Goal: Task Accomplishment & Management: Manage account settings

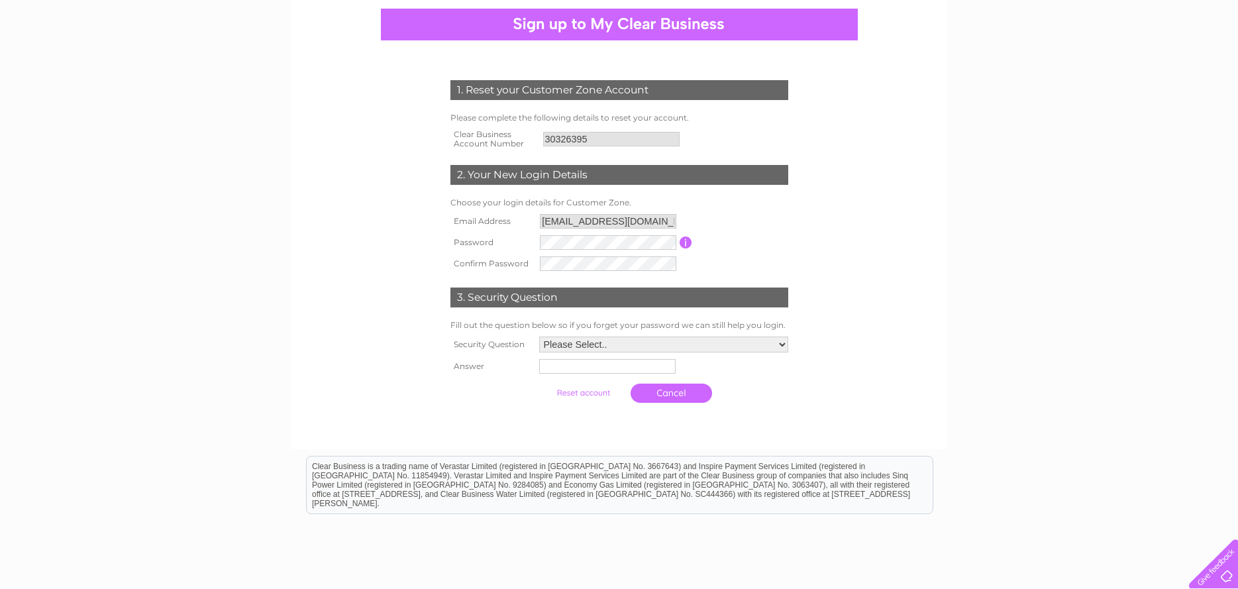
scroll to position [125, 0]
drag, startPoint x: 0, startPoint y: 0, endPoint x: 794, endPoint y: 266, distance: 837.0
click at [794, 266] on div "1. Reset your Customer Zone Account Please complete the following details to re…" at bounding box center [619, 237] width 400 height 343
drag, startPoint x: 794, startPoint y: 266, endPoint x: 686, endPoint y: 244, distance: 109.4
click at [686, 244] on input "button" at bounding box center [686, 242] width 13 height 12
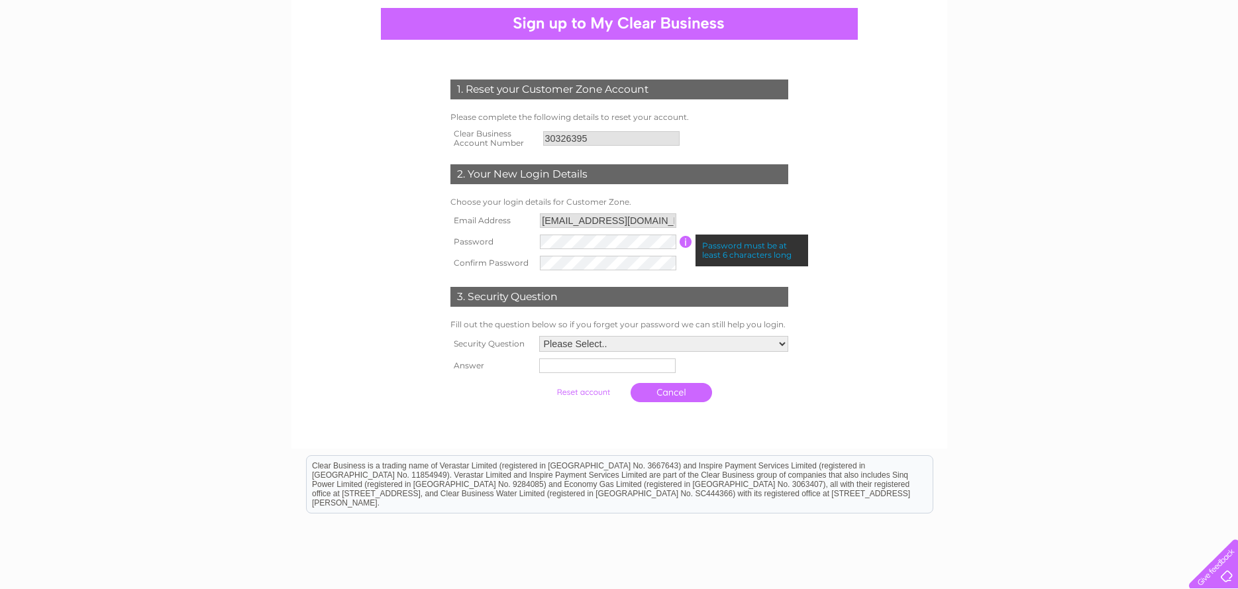
drag, startPoint x: 686, startPoint y: 244, endPoint x: 851, endPoint y: 292, distance: 170.9
click at [851, 292] on form "1. Reset your Customer Zone Account Please complete the following details to re…" at bounding box center [619, 244] width 631 height 382
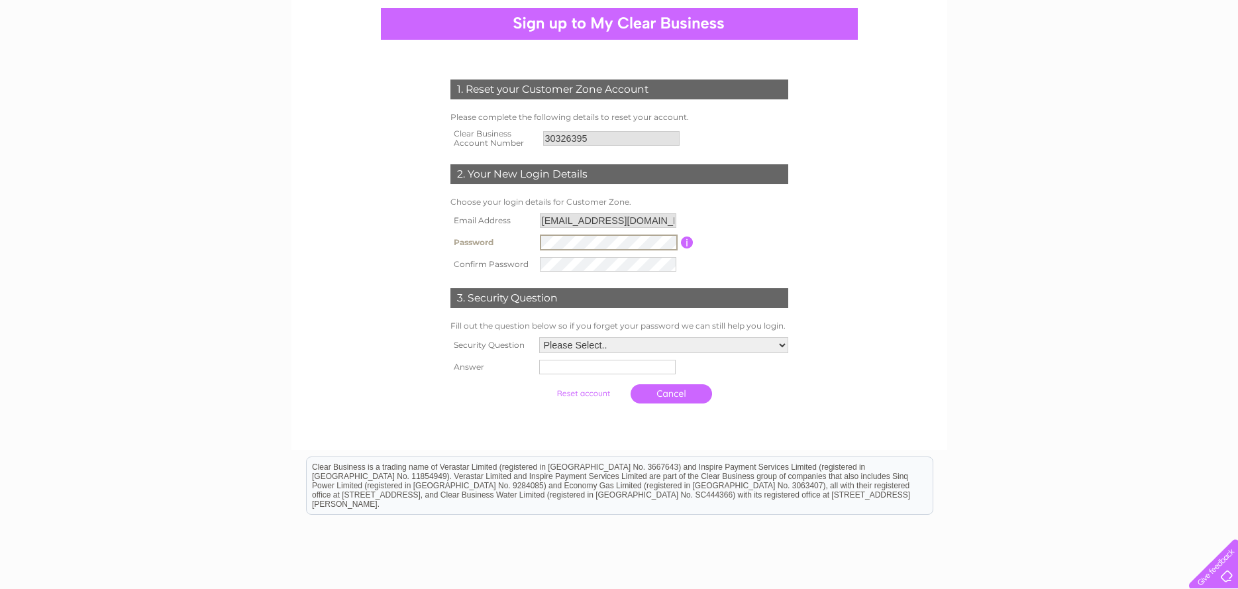
click at [519, 233] on tr "Password Password must be at least 6 characters long" at bounding box center [619, 242] width 345 height 23
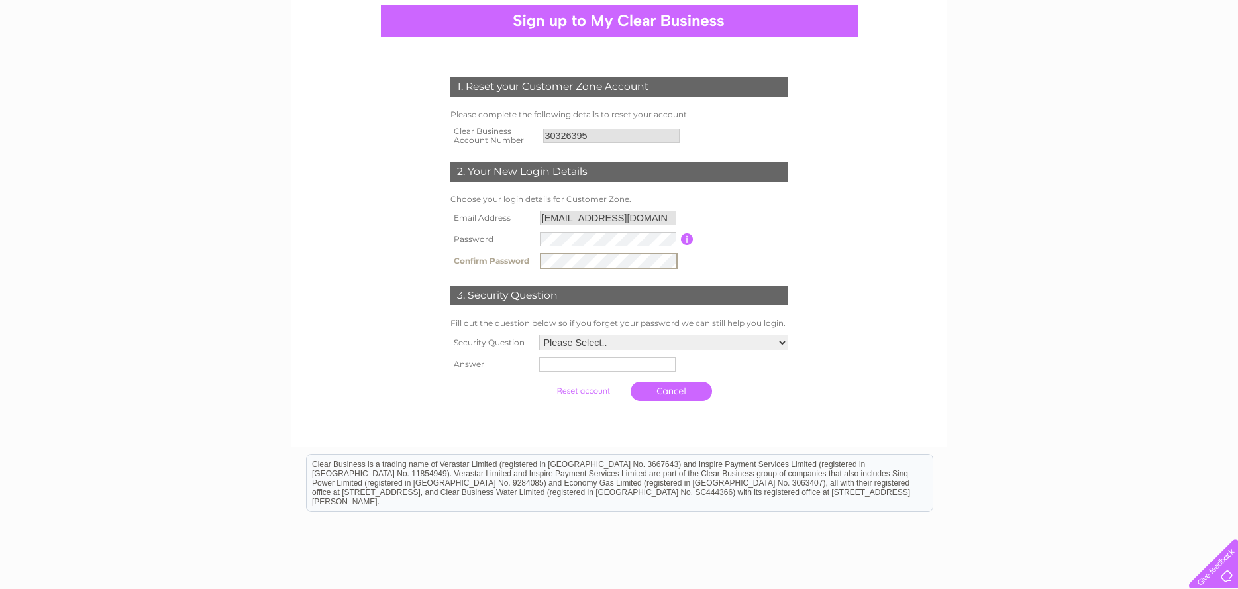
scroll to position [129, 0]
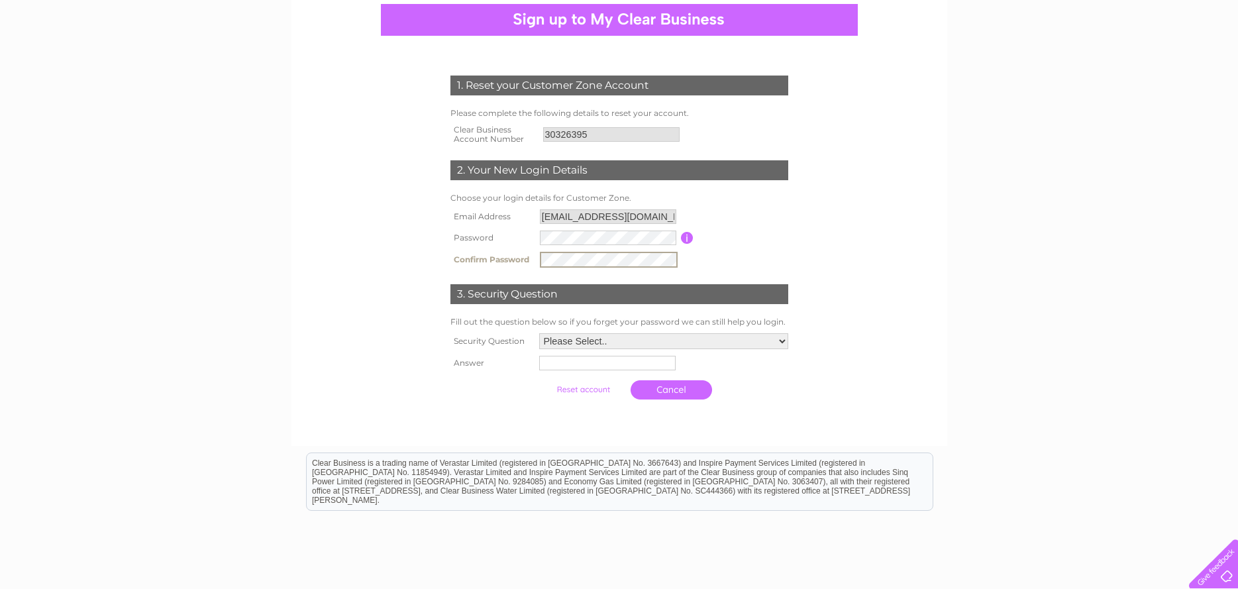
click at [499, 244] on tbody "Email Address harmonythaispadfs@gmail.com Password Password must be at least 6 …" at bounding box center [619, 238] width 345 height 65
click at [784, 341] on select "Please Select.. In what town or city was your first job? In what town or city d…" at bounding box center [663, 341] width 249 height 16
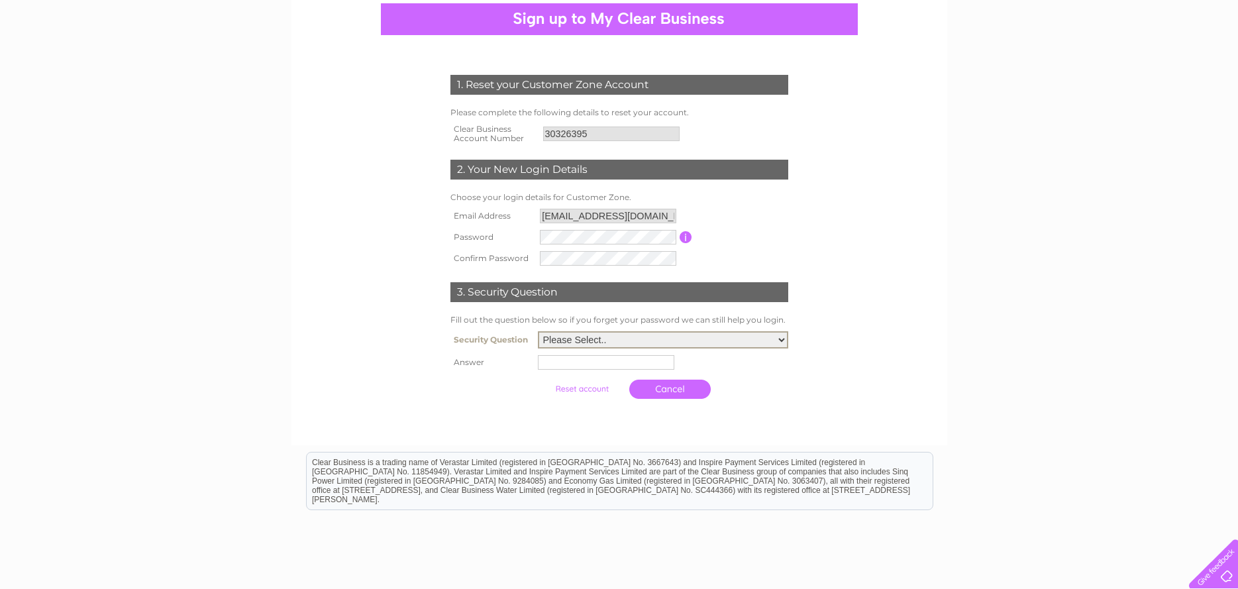
select select "2"
drag, startPoint x: 499, startPoint y: 244, endPoint x: 653, endPoint y: 361, distance: 193.9
click at [653, 361] on input "text" at bounding box center [608, 362] width 138 height 16
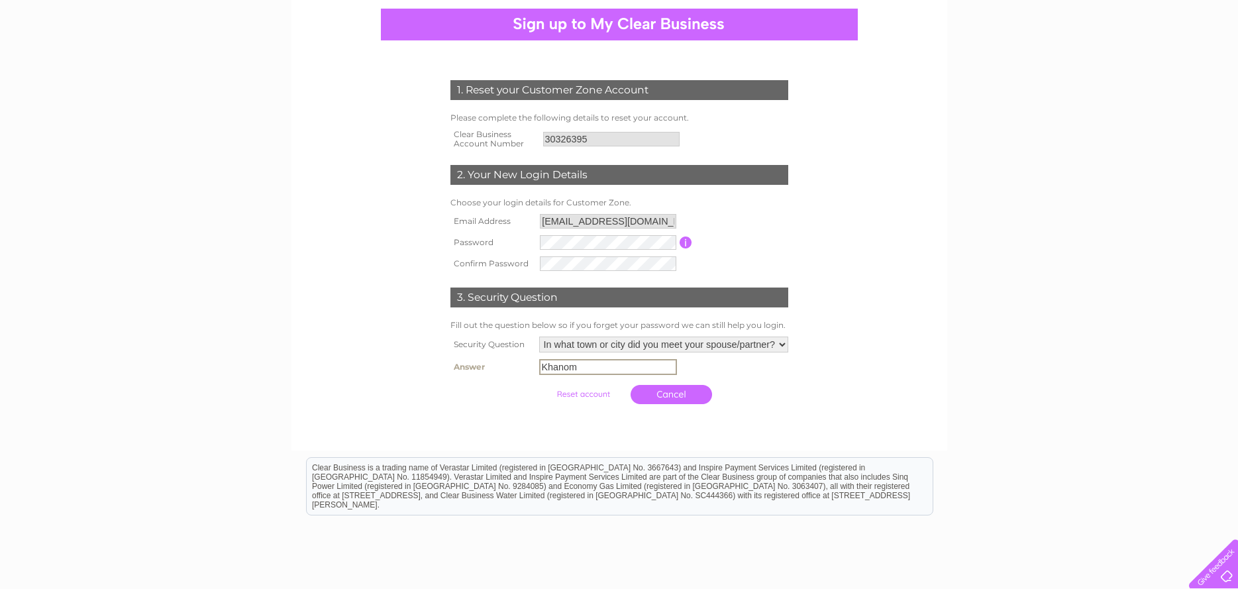
type input "Khanom"
click at [574, 392] on input "submit" at bounding box center [583, 393] width 81 height 19
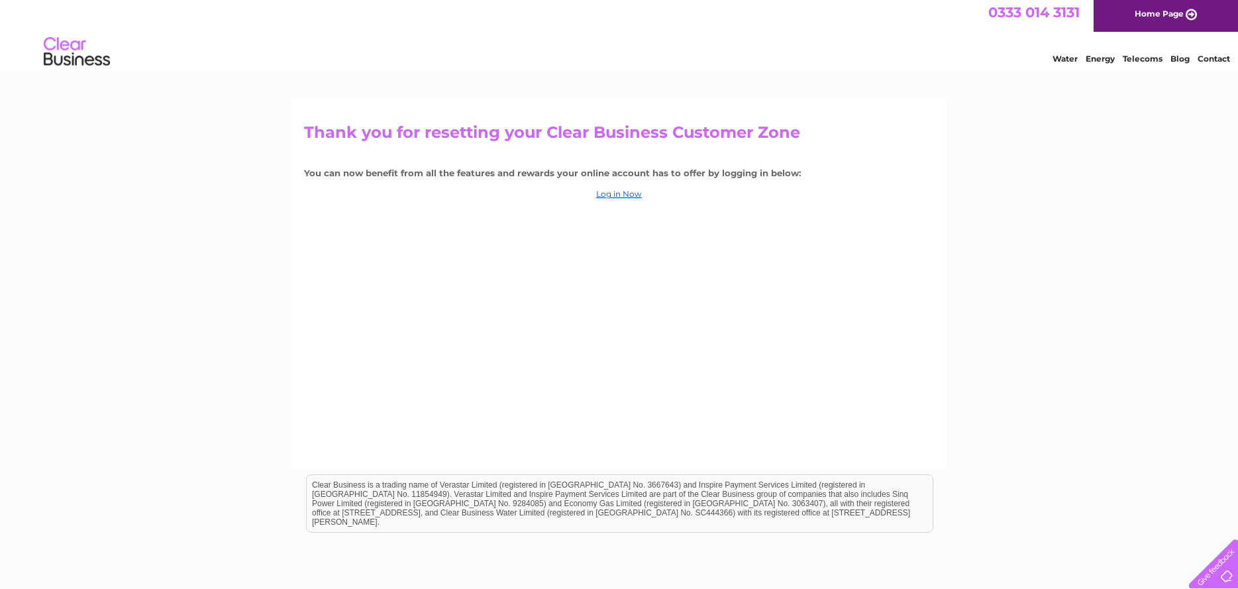
scroll to position [9, 0]
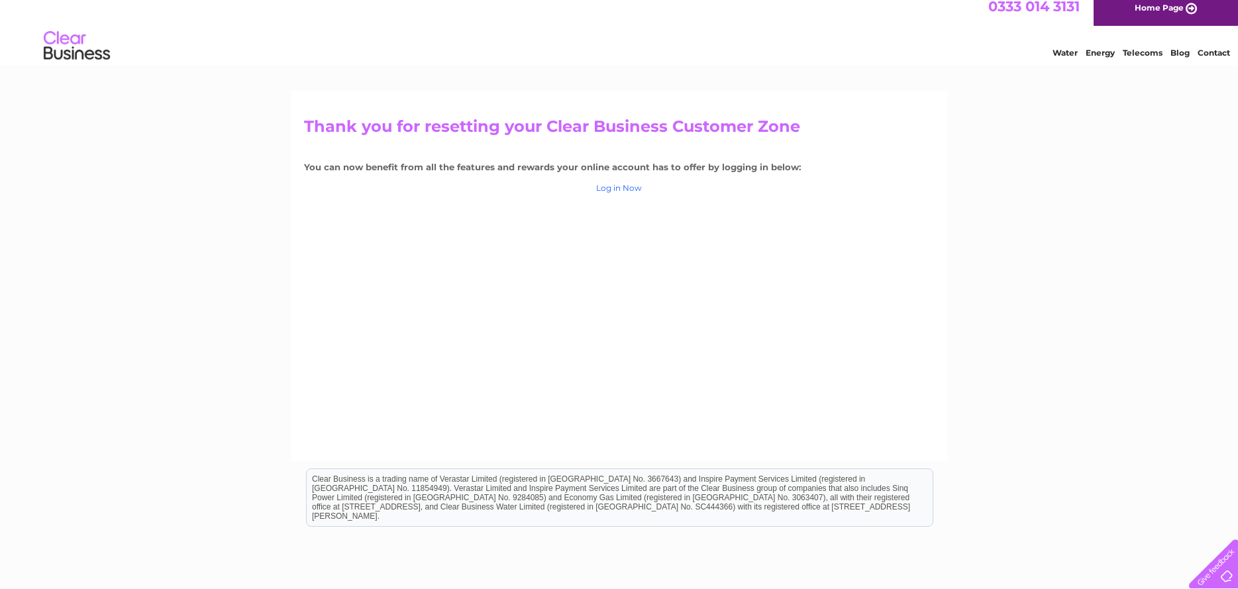
click at [616, 186] on link "Log in Now" at bounding box center [619, 188] width 46 height 10
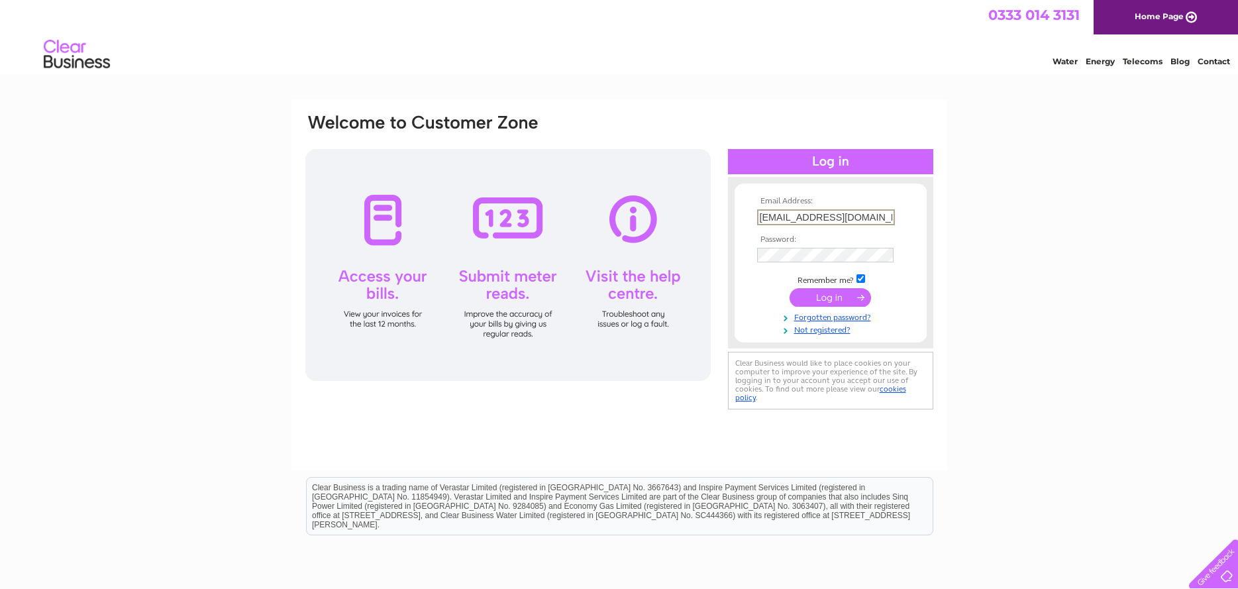
drag, startPoint x: 831, startPoint y: 215, endPoint x: 744, endPoint y: 219, distance: 87.5
click at [744, 219] on form "Email Address: [EMAIL_ADDRESS][DOMAIN_NAME] Password:" at bounding box center [831, 266] width 192 height 138
type input "[EMAIL_ADDRESS][DOMAIN_NAME]@[DOMAIN_NAME]"
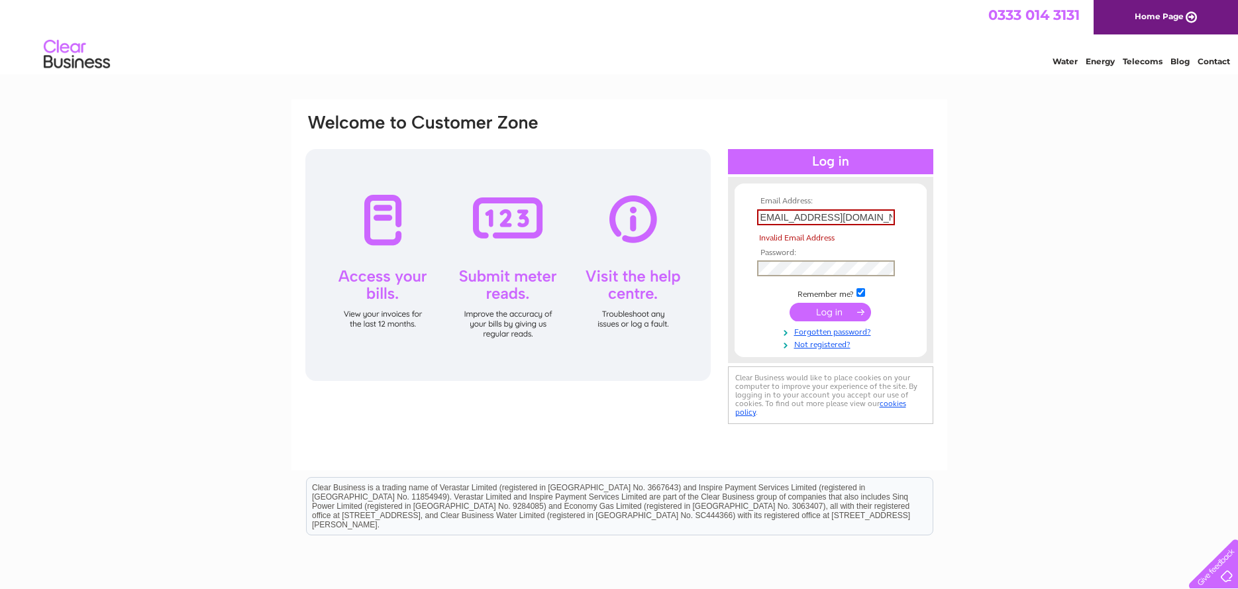
scroll to position [0, 0]
click at [735, 266] on form "Email Address: harmonythaispadfs@gmail.com@gmail.com Invalid Email Address Pass…" at bounding box center [831, 273] width 192 height 153
click at [771, 329] on link "Forgotten password?" at bounding box center [832, 331] width 150 height 13
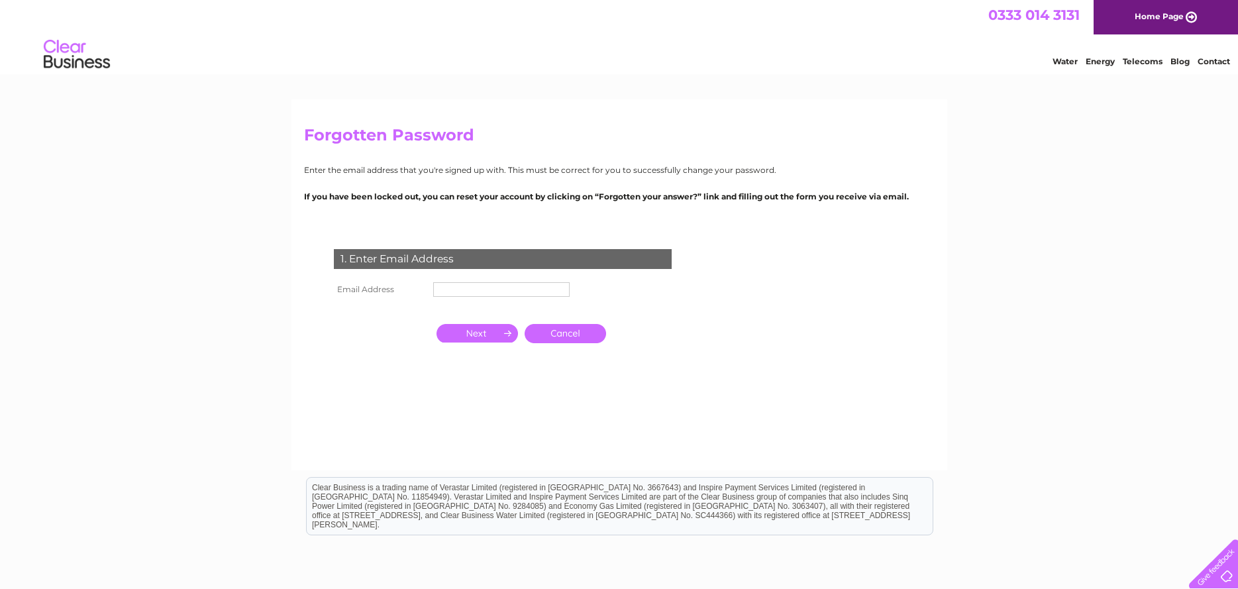
type input "[EMAIL_ADDRESS][DOMAIN_NAME]"
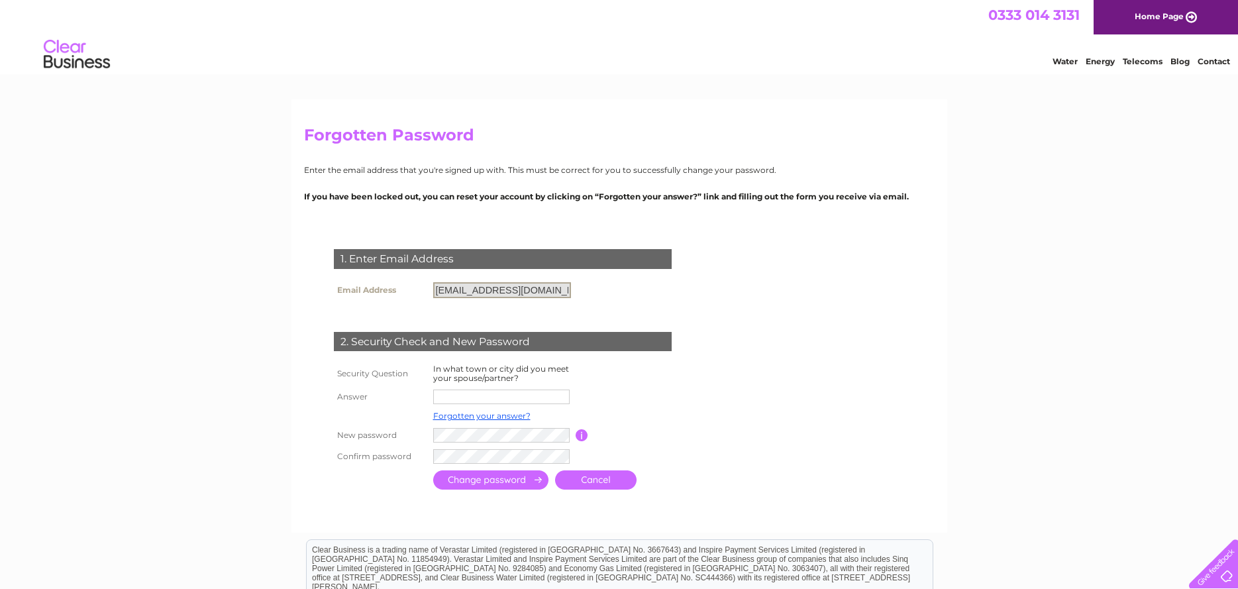
click at [440, 288] on input "[EMAIL_ADDRESS][DOMAIN_NAME]" at bounding box center [502, 290] width 138 height 16
click at [528, 400] on input "text" at bounding box center [502, 396] width 138 height 16
type input "k"
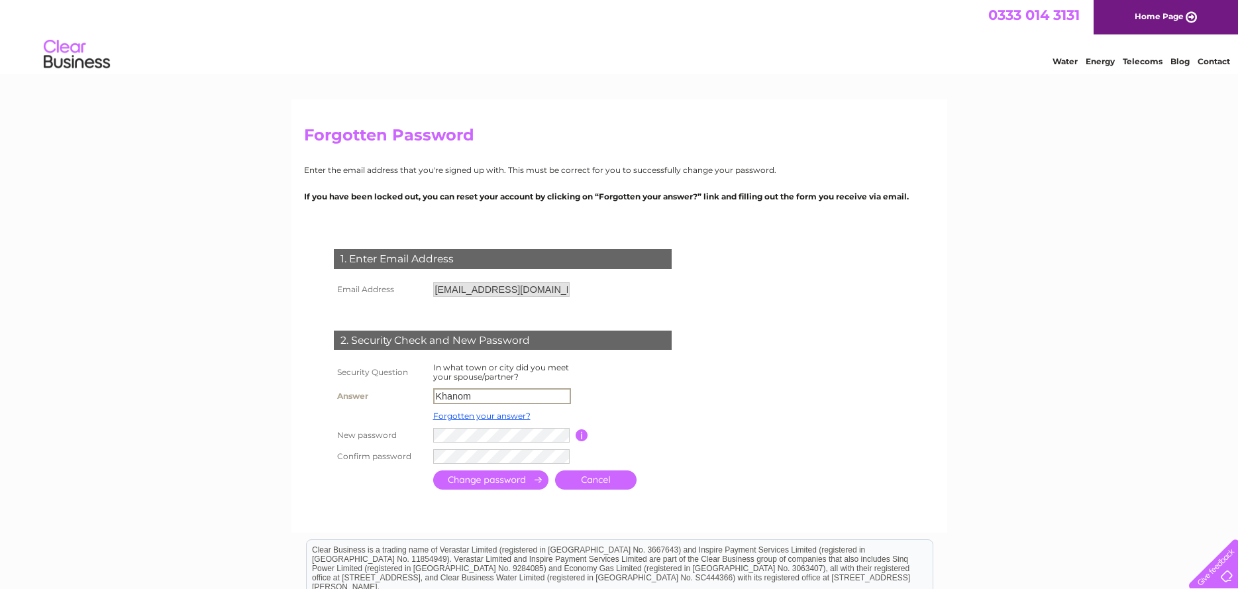
type input "Khanom"
click at [323, 420] on div "1. Enter Email Address Email Address helpinghandtwou@gmail.com Cancel" at bounding box center [505, 364] width 403 height 257
click at [502, 478] on input "submit" at bounding box center [490, 478] width 115 height 19
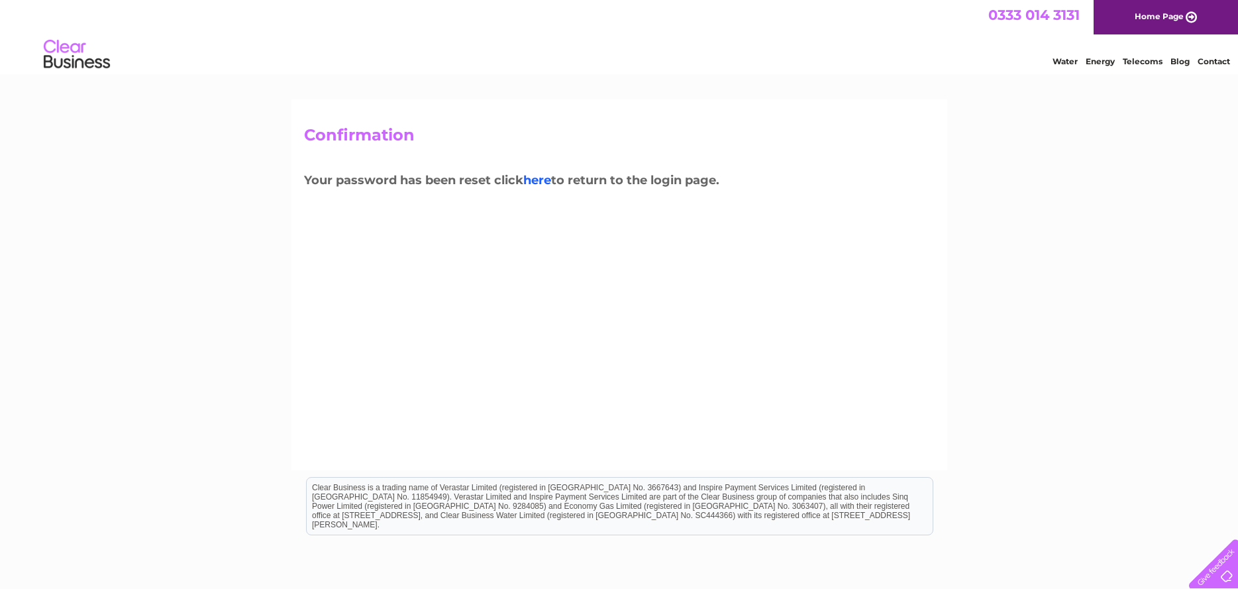
click at [549, 178] on link "here" at bounding box center [537, 180] width 28 height 15
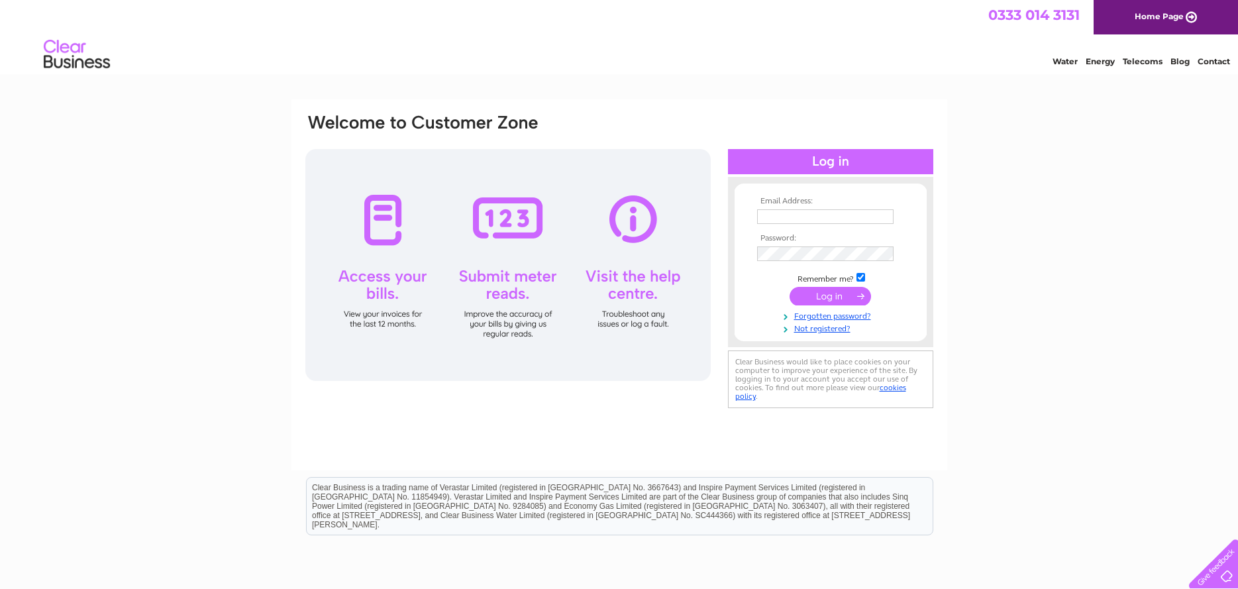
type input "helpinghandtwou@gmail.com"
click at [833, 290] on input "submit" at bounding box center [830, 296] width 81 height 19
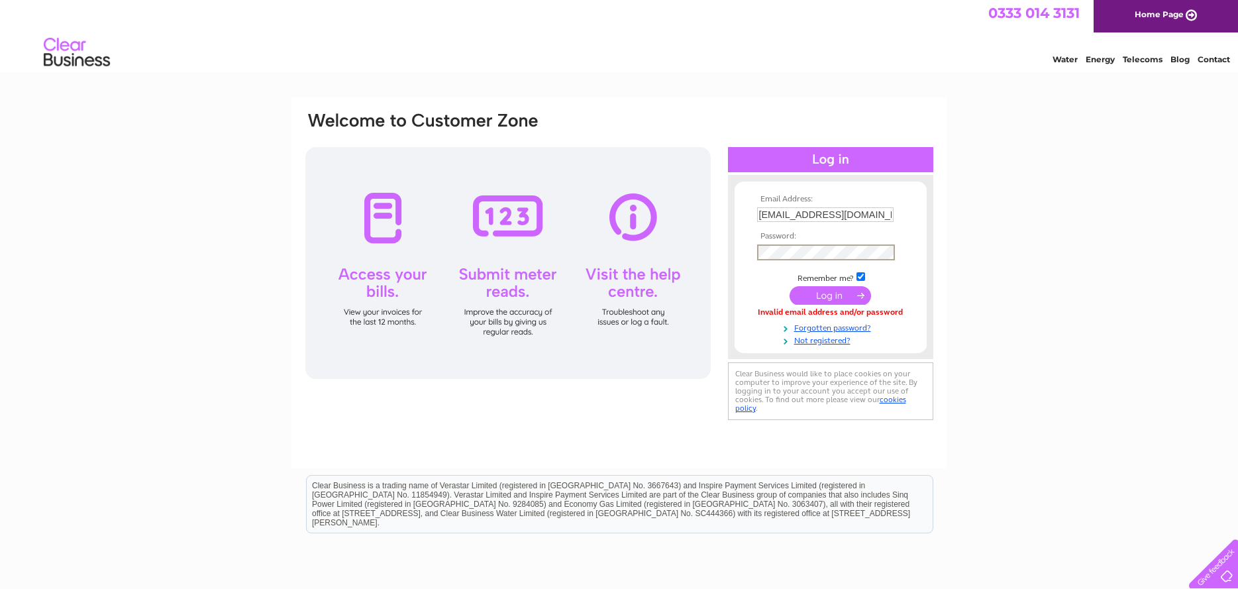
scroll to position [1, 0]
click at [834, 296] on input "submit" at bounding box center [830, 295] width 81 height 19
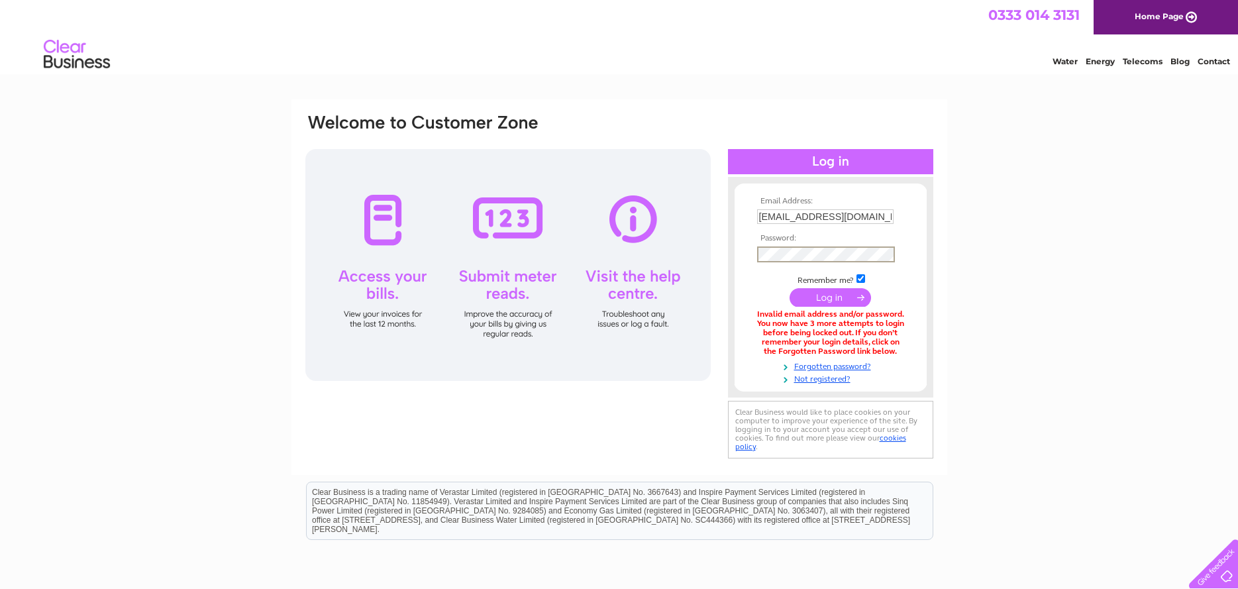
click at [728, 257] on div "Email Address: [EMAIL_ADDRESS][DOMAIN_NAME] Password:" at bounding box center [830, 287] width 205 height 194
click at [797, 295] on input "submit" at bounding box center [830, 296] width 81 height 19
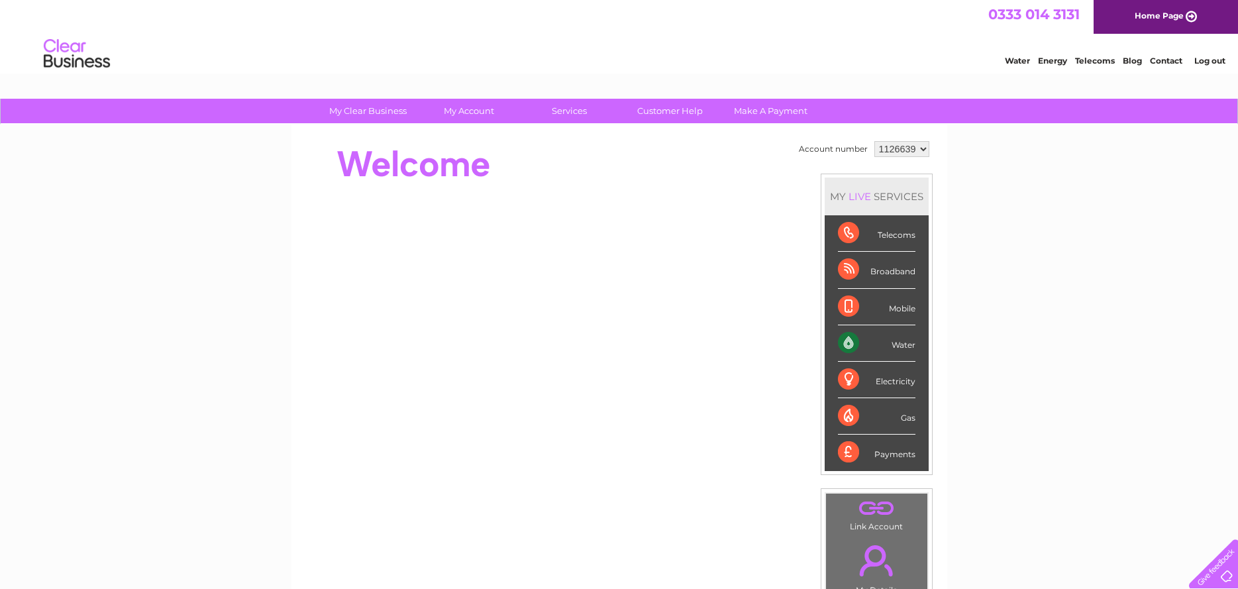
click at [920, 148] on select "1126639" at bounding box center [902, 149] width 55 height 16
click at [944, 182] on div "Account number 1126639 MY LIVE SERVICES Telecoms Broadband Mobile Water Electri…" at bounding box center [620, 371] width 656 height 492
click at [922, 148] on select "1126639" at bounding box center [902, 149] width 55 height 16
click at [1107, 270] on div "My Clear Business Login Details My Details My Preferences Link Account My Accou…" at bounding box center [619, 471] width 1238 height 745
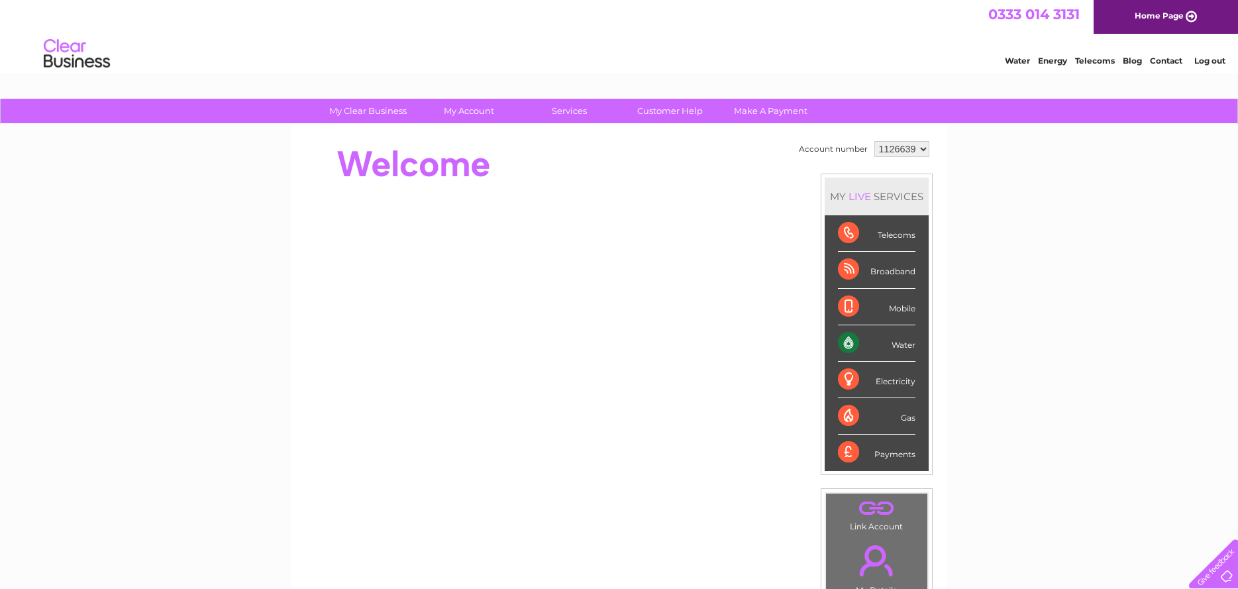
click at [923, 145] on select "1126639" at bounding box center [902, 149] width 55 height 16
click at [904, 347] on div "Water" at bounding box center [877, 343] width 78 height 36
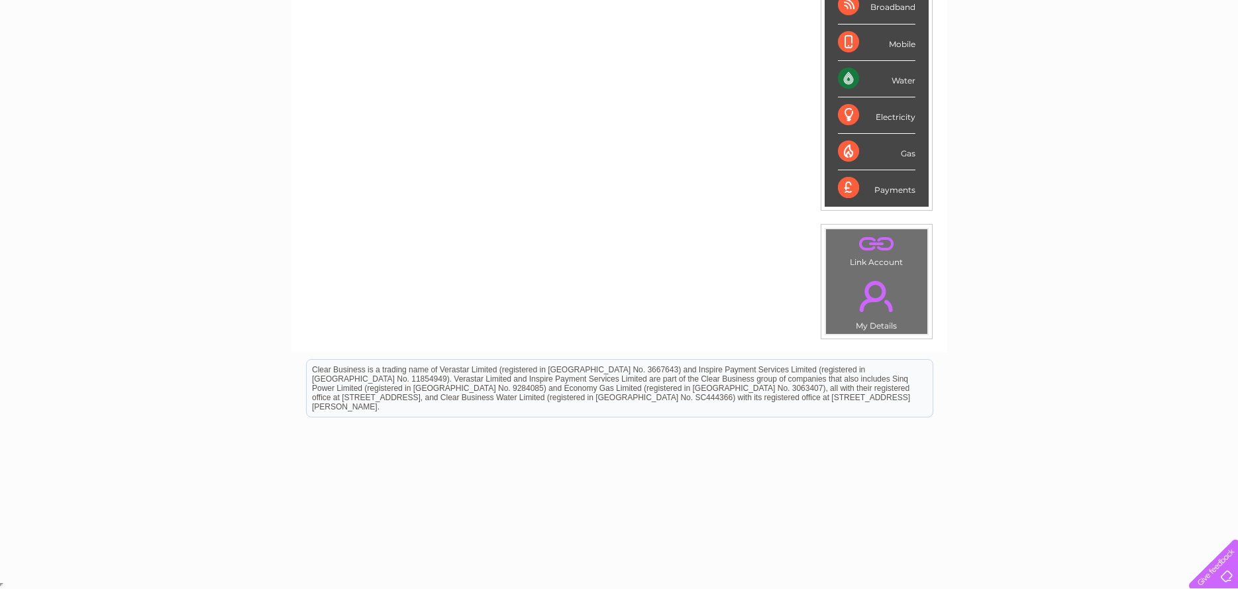
scroll to position [0, 0]
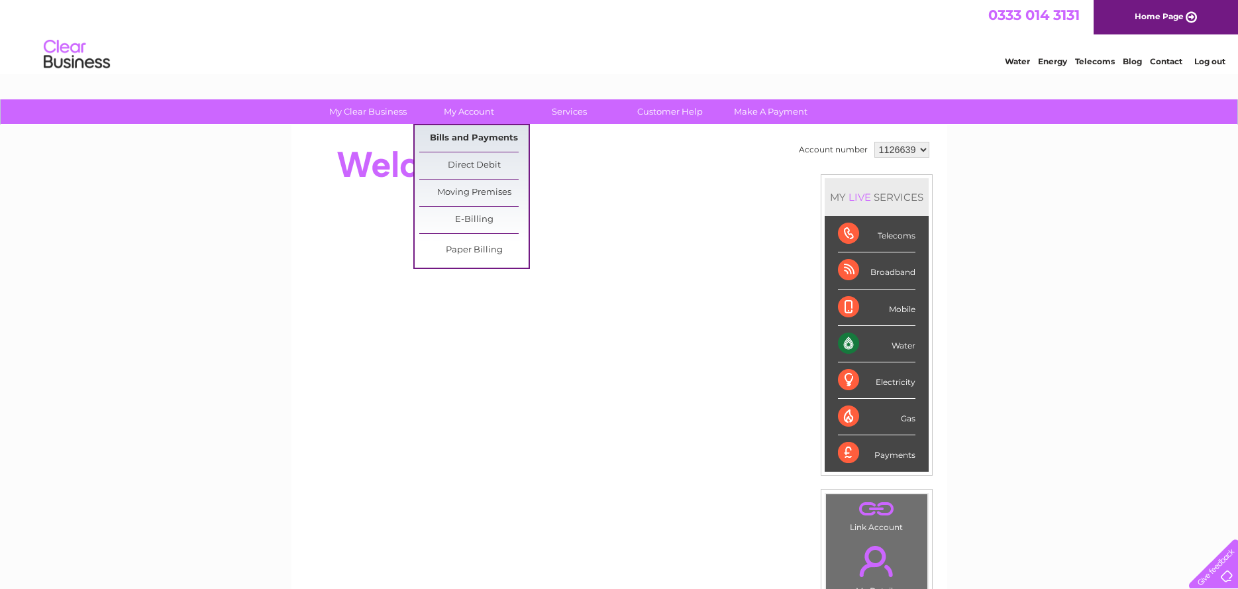
click at [472, 139] on link "Bills and Payments" at bounding box center [473, 138] width 109 height 27
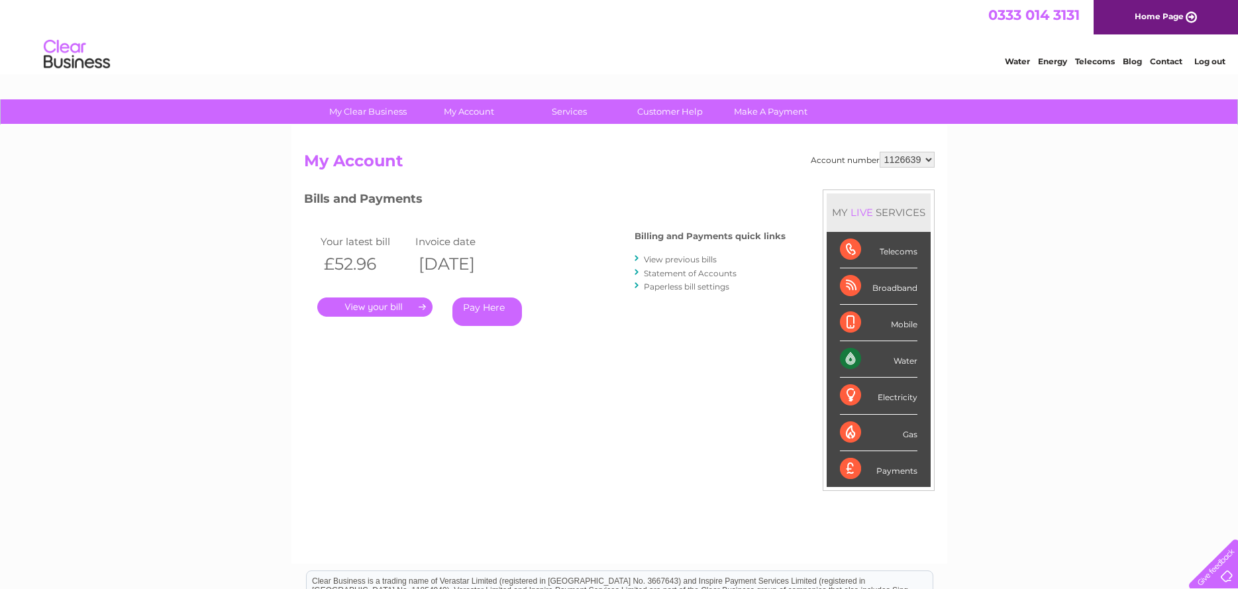
click at [1210, 60] on link "Log out" at bounding box center [1210, 61] width 31 height 10
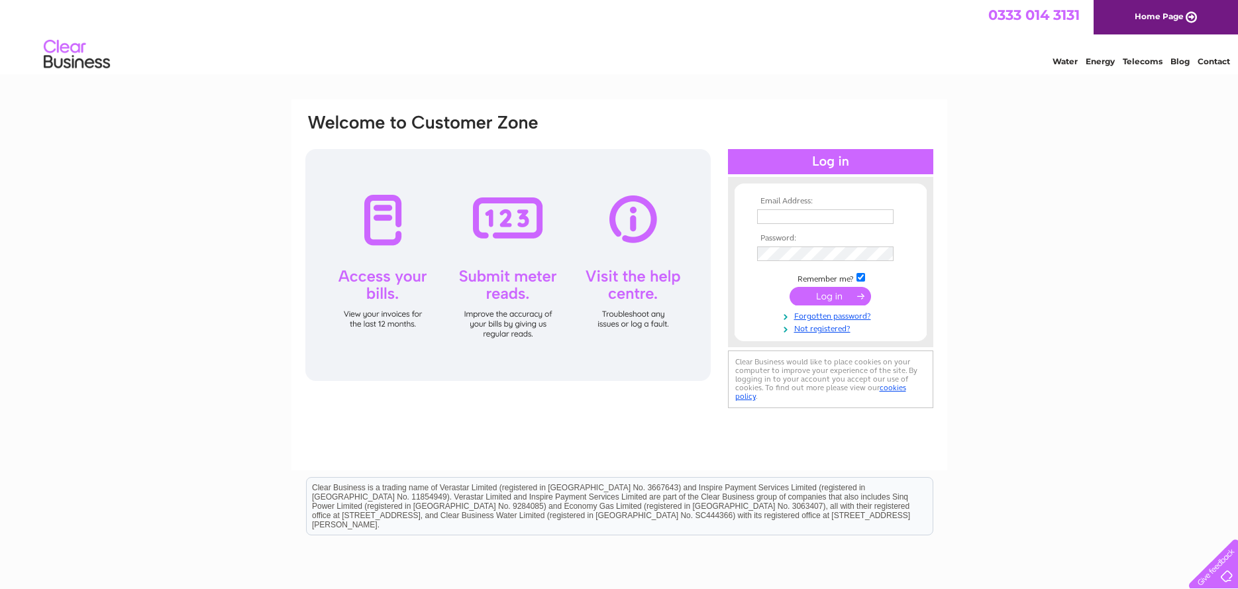
type input "[EMAIL_ADDRESS][DOMAIN_NAME]"
drag, startPoint x: 829, startPoint y: 215, endPoint x: 754, endPoint y: 217, distance: 75.6
click at [754, 217] on td "[EMAIL_ADDRESS][DOMAIN_NAME]" at bounding box center [831, 217] width 154 height 23
click at [994, 75] on div "Water Energy Telecoms Blog Contact" at bounding box center [619, 55] width 1238 height 43
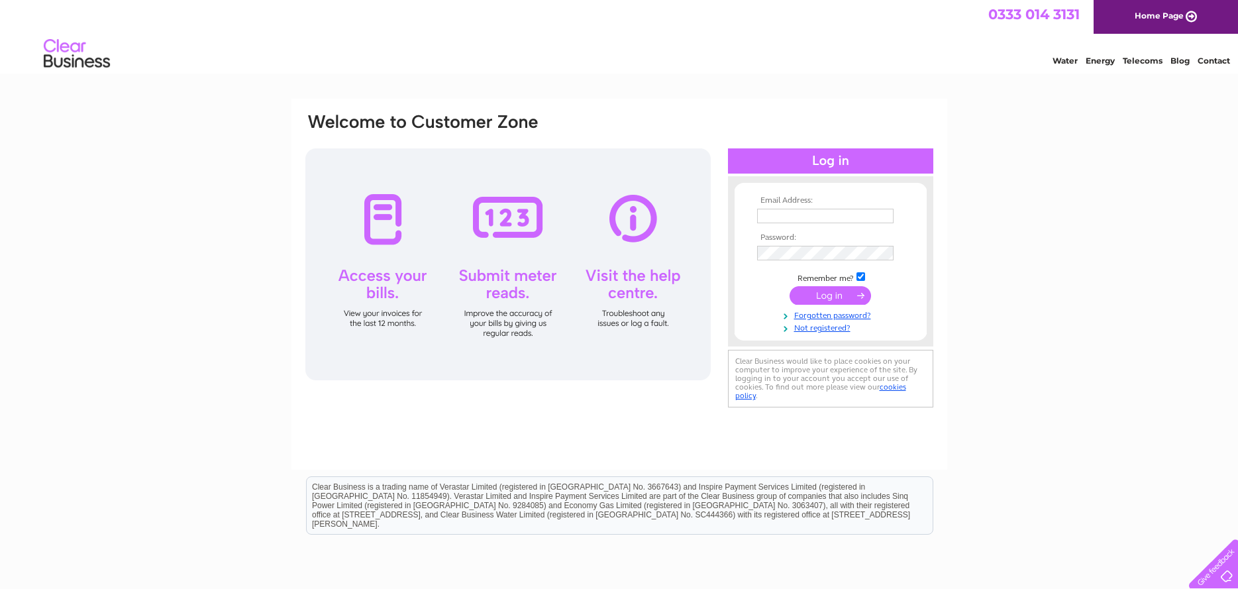
type input "[EMAIL_ADDRESS][DOMAIN_NAME]"
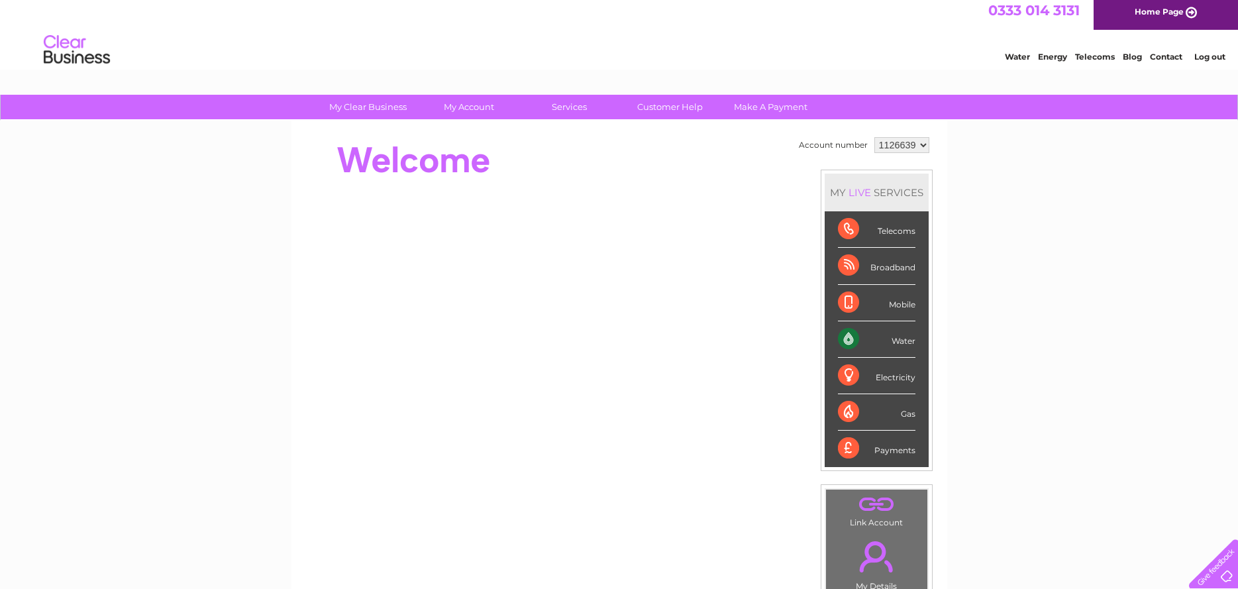
scroll to position [5, 0]
click at [1206, 54] on link "Log out" at bounding box center [1210, 56] width 31 height 10
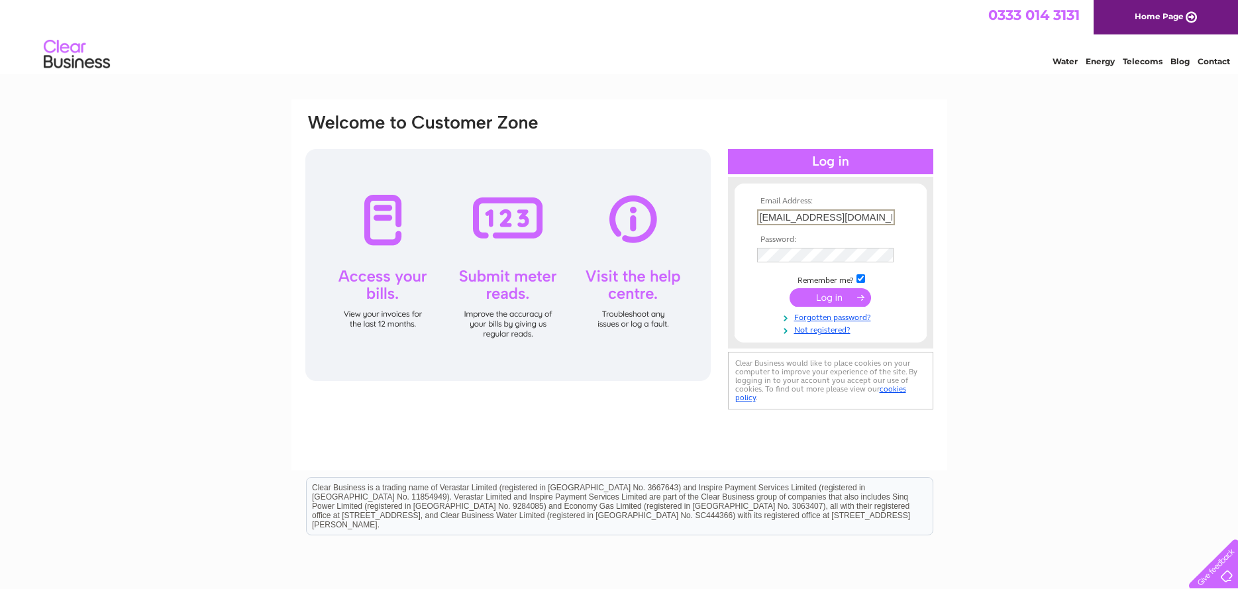
click at [880, 219] on input "helpinghandtwou@gmail.com" at bounding box center [826, 217] width 138 height 16
drag, startPoint x: 892, startPoint y: 217, endPoint x: 755, endPoint y: 211, distance: 137.9
click at [755, 211] on td "helpinghandtwou@gmail.com" at bounding box center [831, 217] width 154 height 23
paste input "**********"
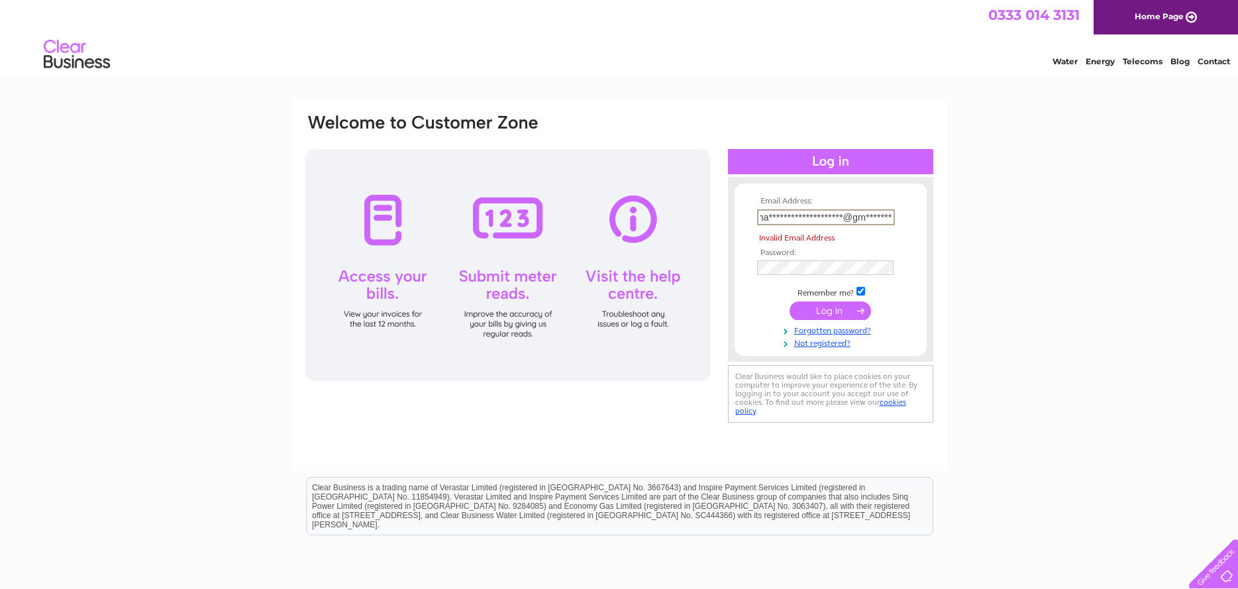
type input "**********"
drag, startPoint x: 1095, startPoint y: 3, endPoint x: 1112, endPoint y: -28, distance: 35.3
click at [1112, 0] on html "0333 014 3131 Home Page Water Energy Telecoms Blog Contact" at bounding box center [619, 39] width 1238 height 78
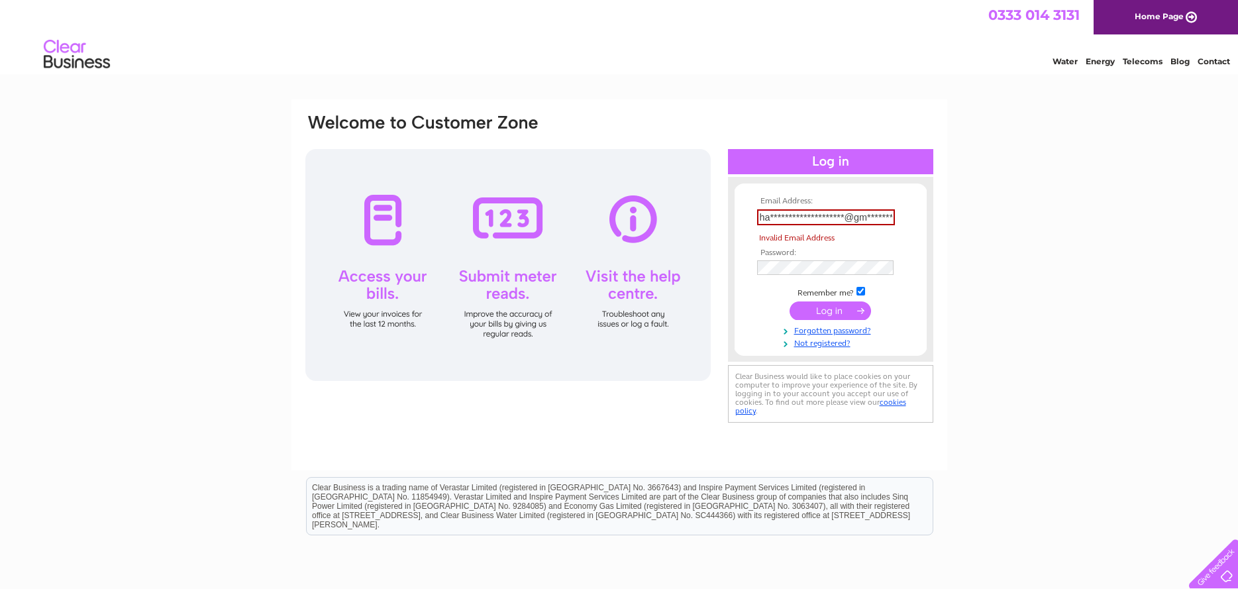
drag, startPoint x: 0, startPoint y: 0, endPoint x: 833, endPoint y: 309, distance: 888.2
click at [833, 309] on input "submit" at bounding box center [830, 310] width 81 height 19
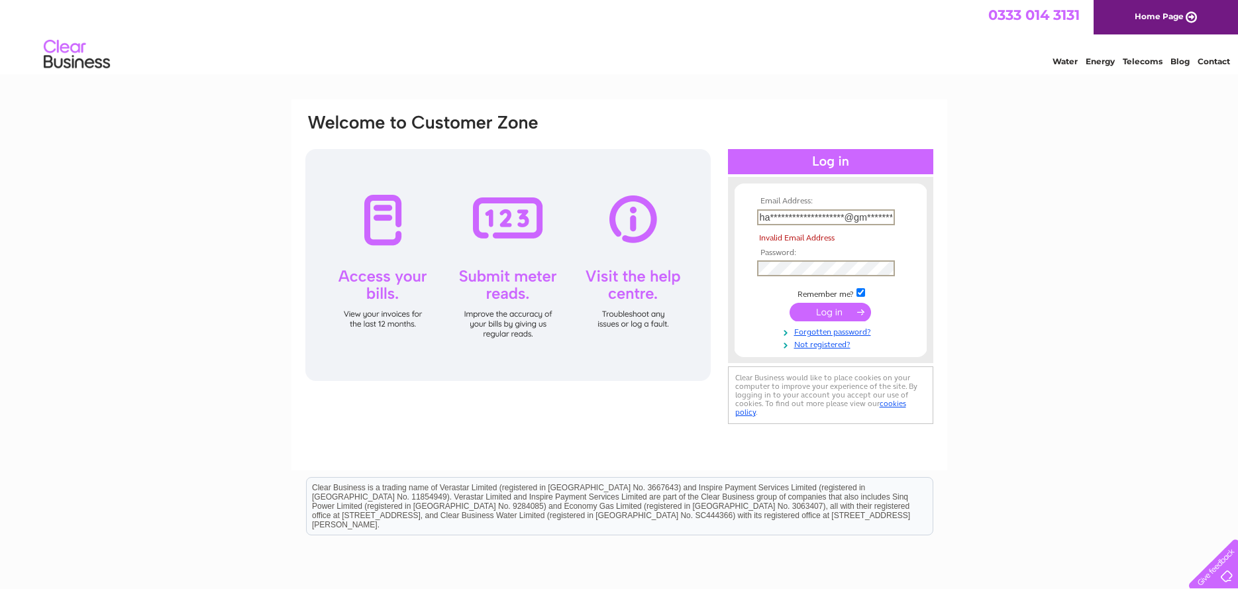
type input "helpinghandtwou@gmail.com"
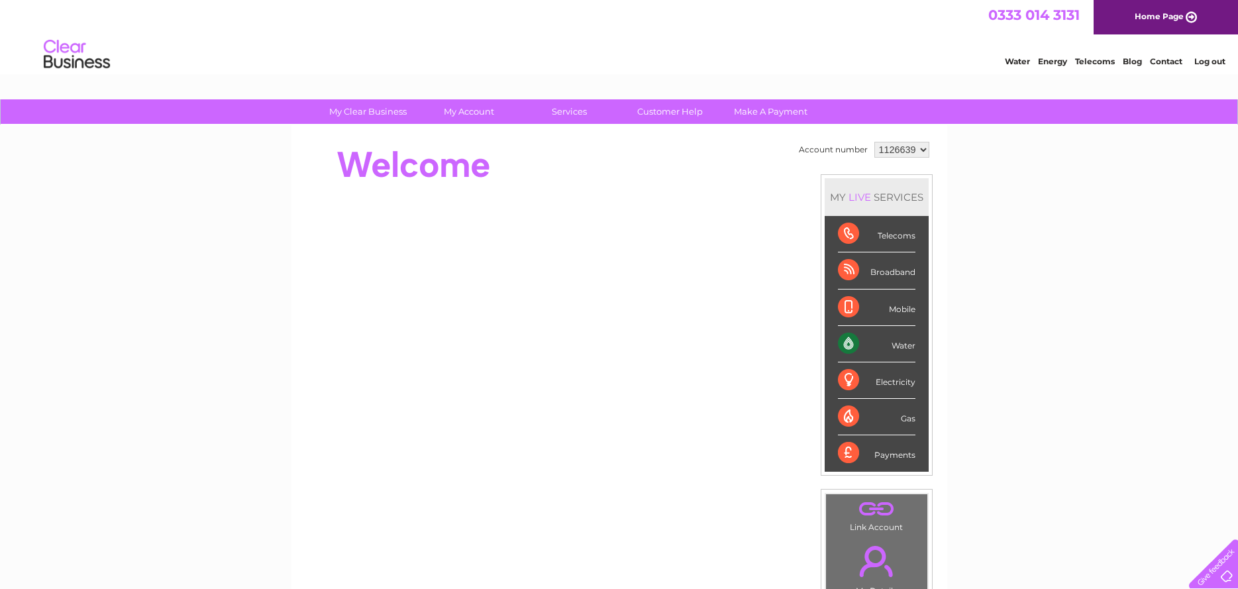
drag, startPoint x: 0, startPoint y: 0, endPoint x: 1211, endPoint y: 60, distance: 1212.6
click at [1211, 60] on link "Log out" at bounding box center [1210, 61] width 31 height 10
